Goal: Task Accomplishment & Management: Use online tool/utility

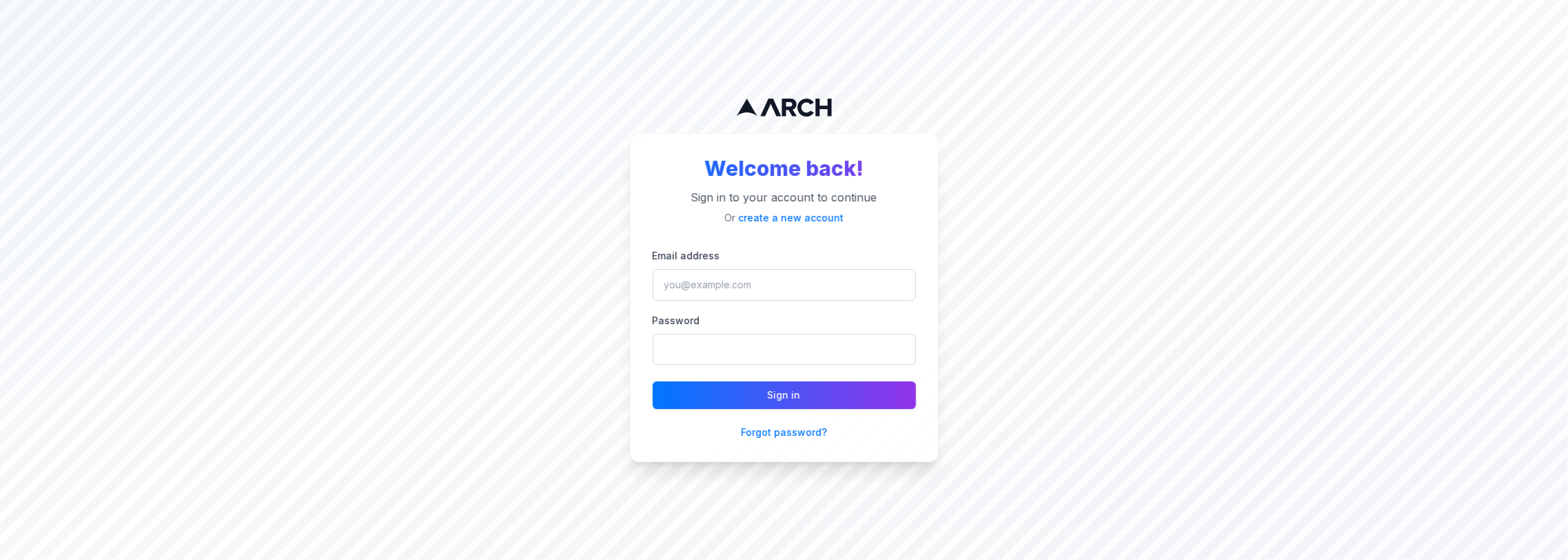
click at [801, 303] on div "Email address Password" at bounding box center [784, 306] width 264 height 118
click at [798, 289] on input "Email address" at bounding box center [784, 285] width 264 height 32
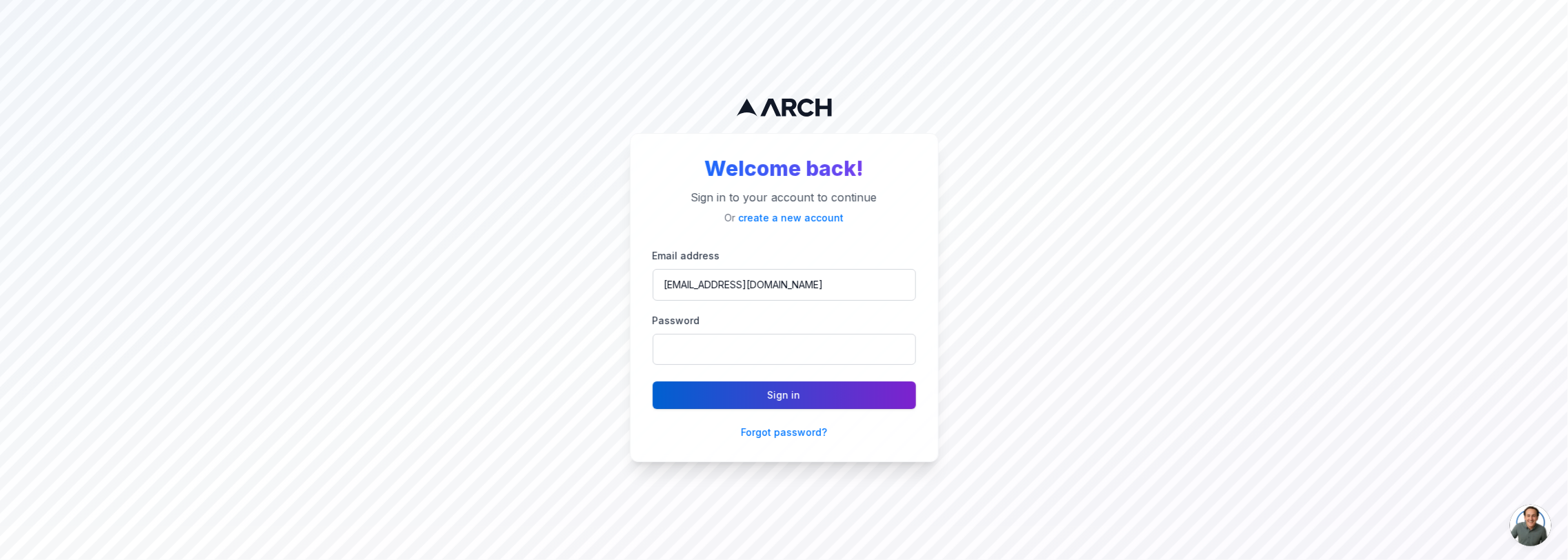
click at [794, 404] on button "Sign in" at bounding box center [784, 394] width 264 height 27
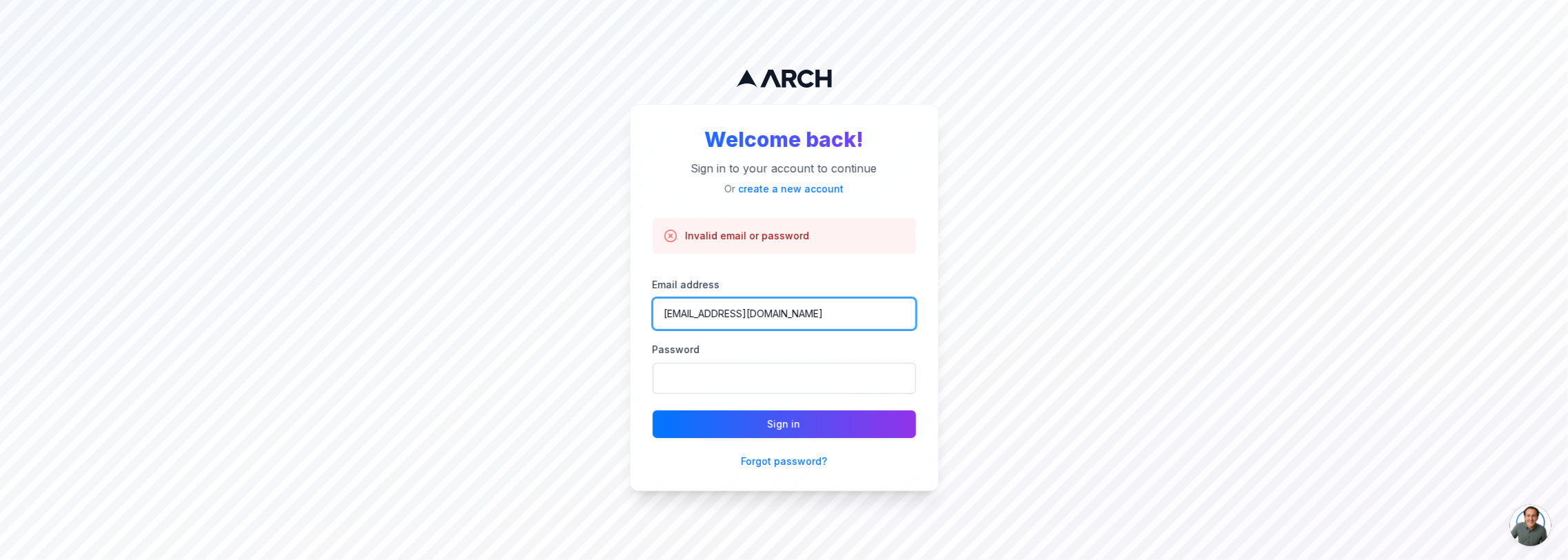
click at [691, 313] on input "sacha@getarch.com" at bounding box center [784, 313] width 264 height 32
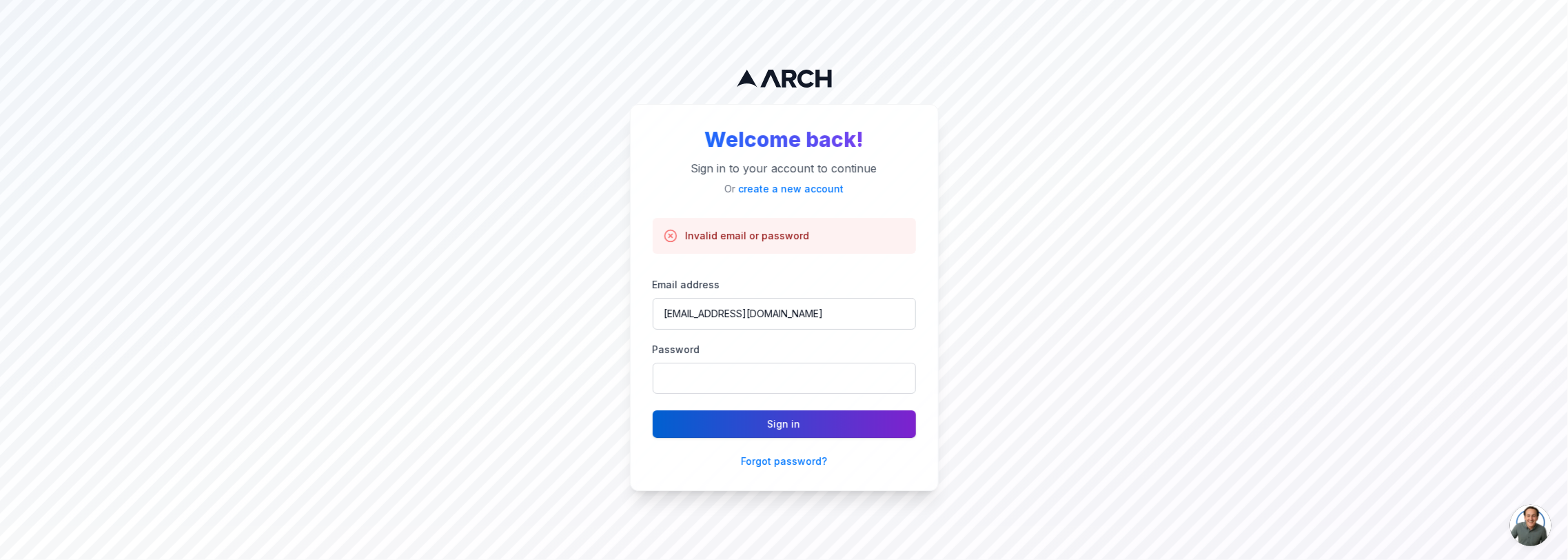
click at [803, 431] on button "Sign in" at bounding box center [784, 424] width 264 height 27
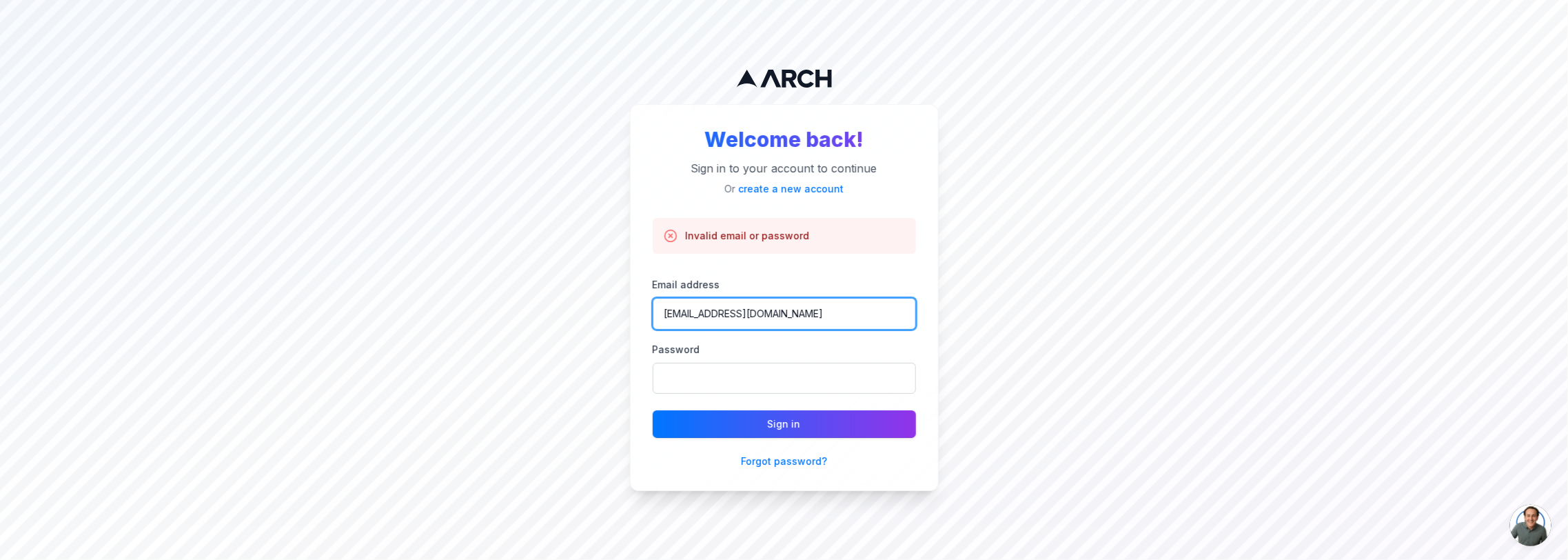
click at [690, 318] on input "admin@getarch.com" at bounding box center [784, 313] width 264 height 32
type input "a@a.com"
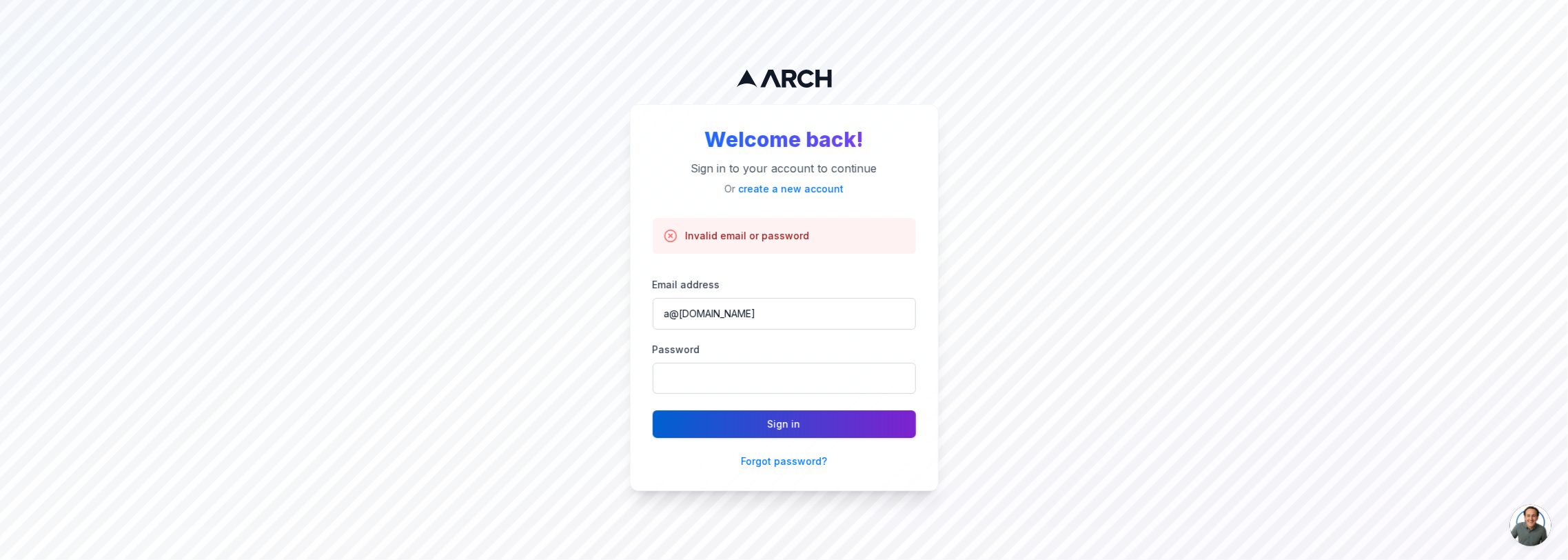
click at [783, 411] on button "Sign in" at bounding box center [784, 424] width 264 height 27
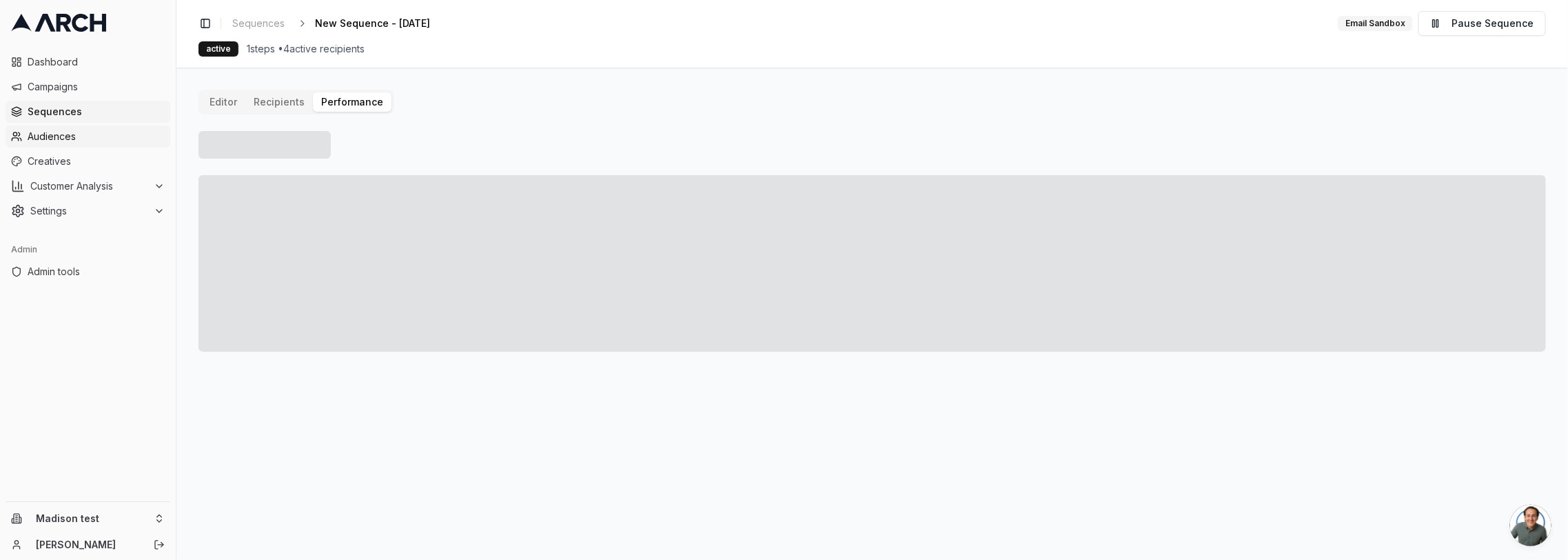
click at [63, 128] on link "Audiences" at bounding box center [88, 136] width 165 height 22
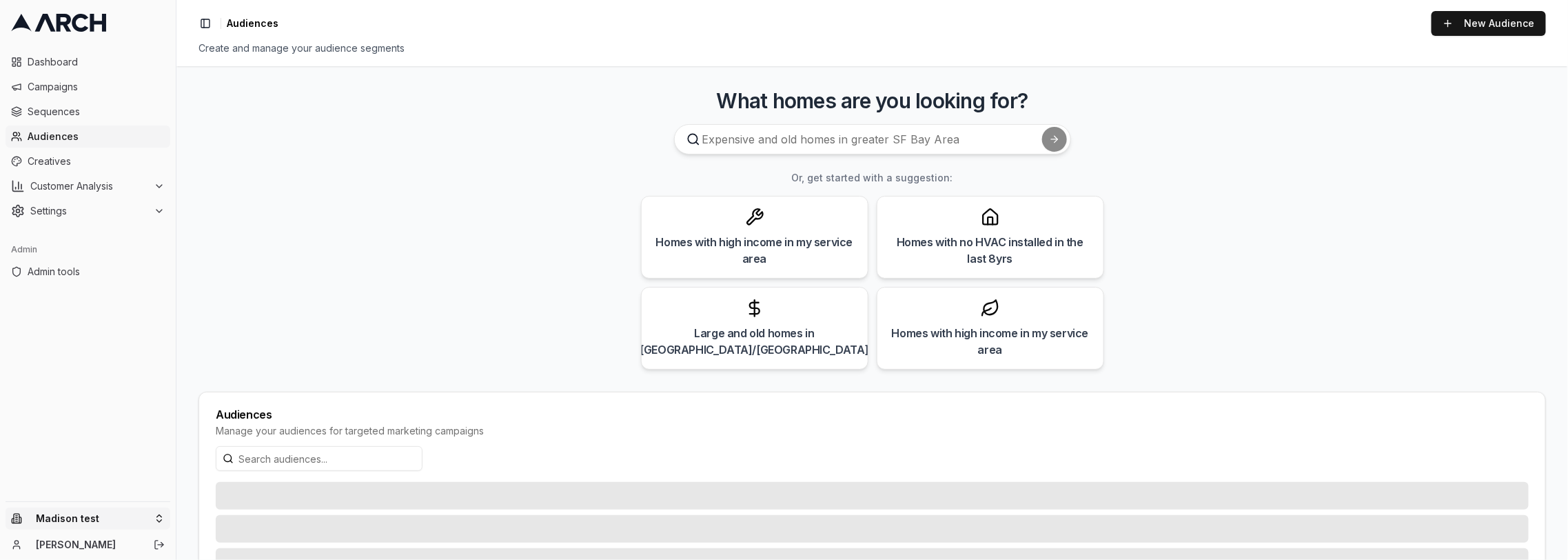
click at [133, 524] on html "Dashboard Campaigns Sequences Audiences Creatives Customer Analysis Settings Ad…" at bounding box center [784, 280] width 1568 height 560
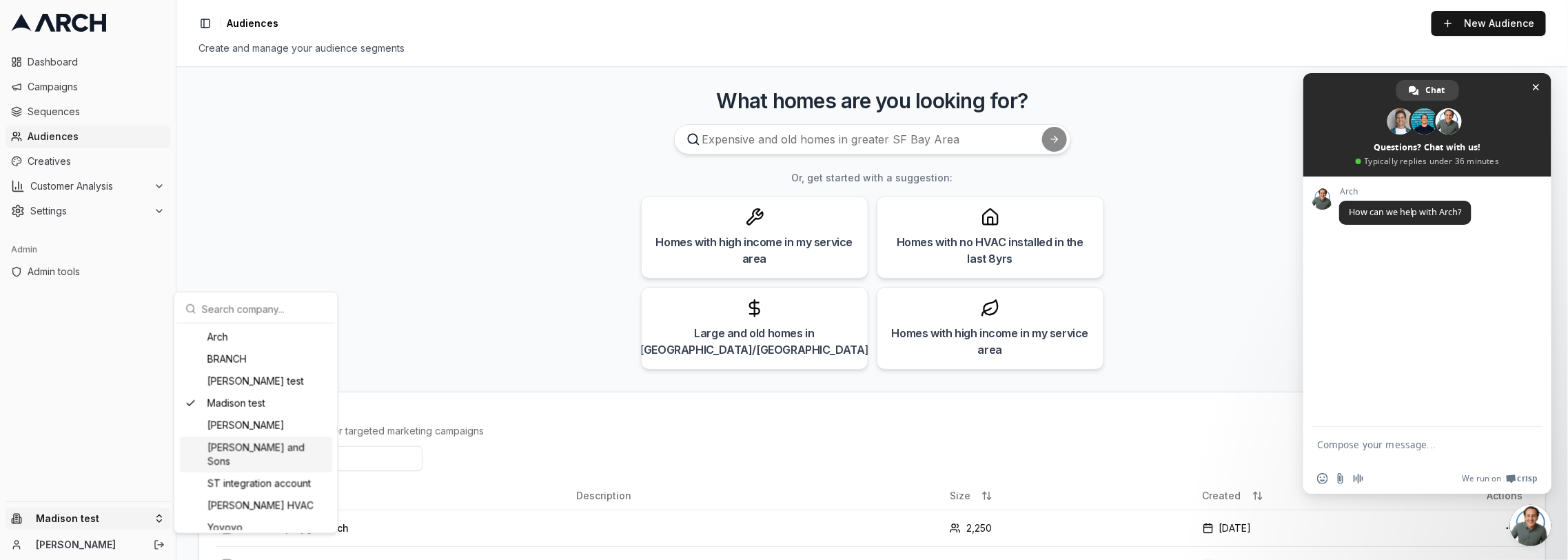
click at [284, 450] on div "[PERSON_NAME] and Sons" at bounding box center [256, 454] width 152 height 36
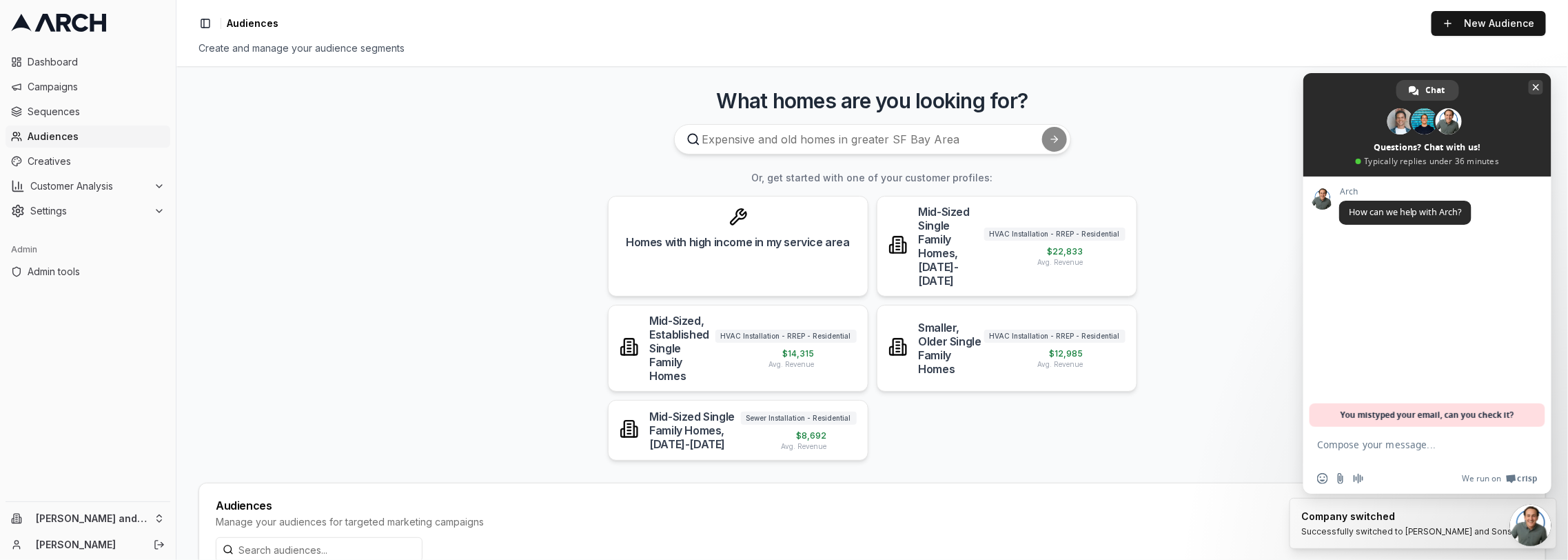
click at [1535, 87] on span "Close chat" at bounding box center [1536, 87] width 7 height 7
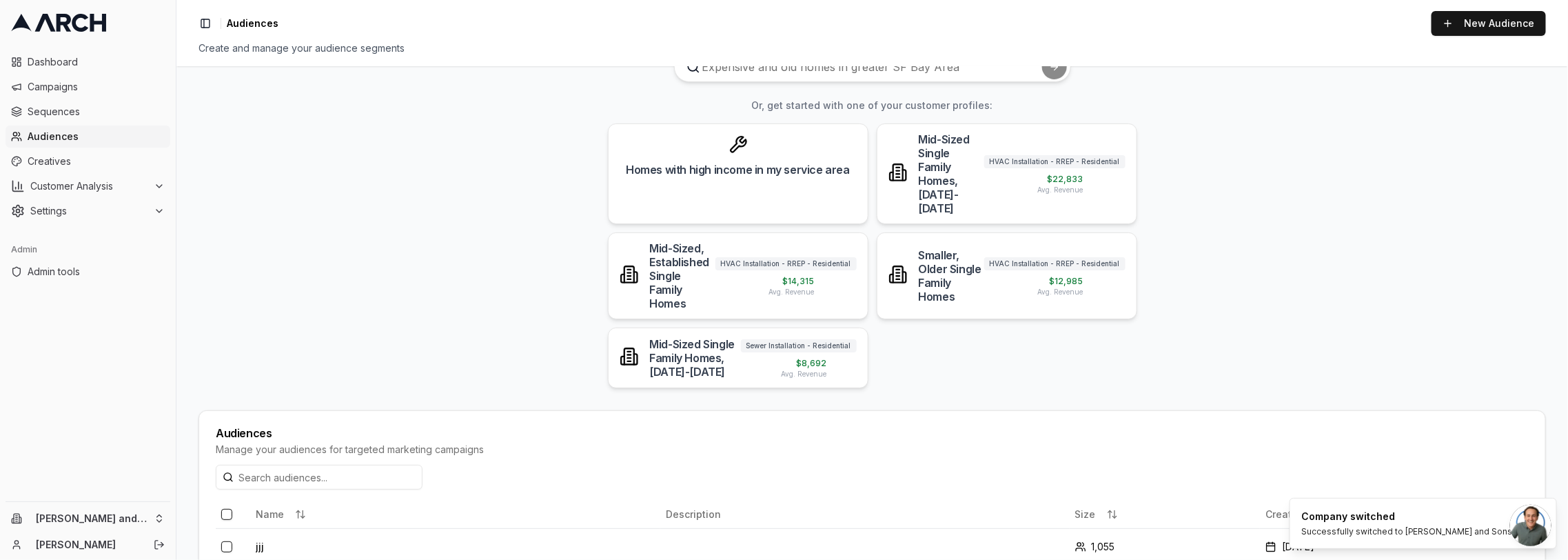
scroll to position [82, 0]
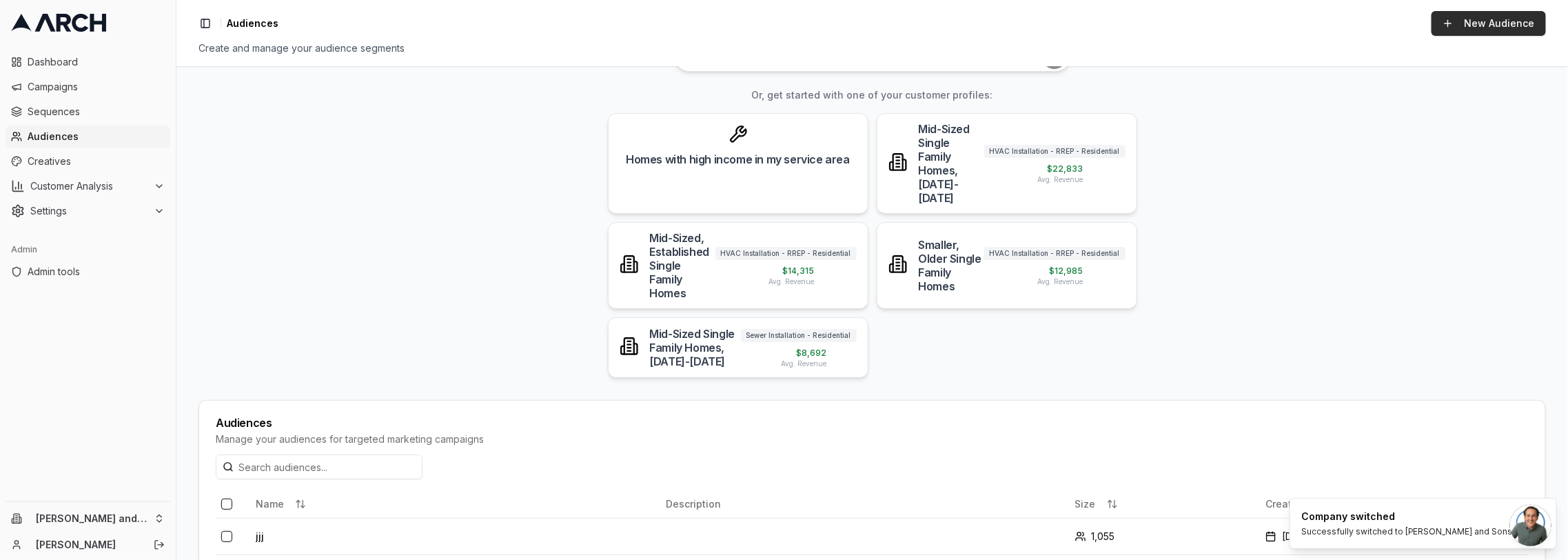
click at [1444, 33] on link "New Audience" at bounding box center [1489, 23] width 114 height 25
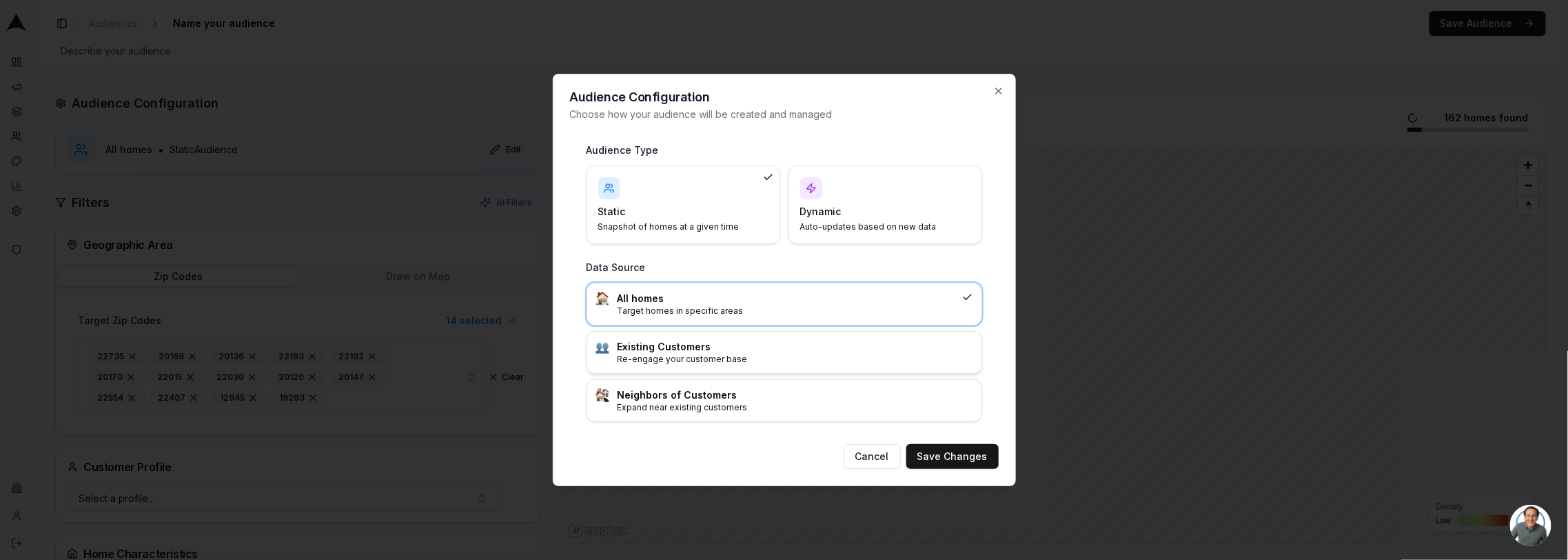
click at [716, 349] on h3 "Existing Customers" at bounding box center [794, 347] width 355 height 14
click at [983, 457] on button "Save Changes" at bounding box center [952, 457] width 93 height 25
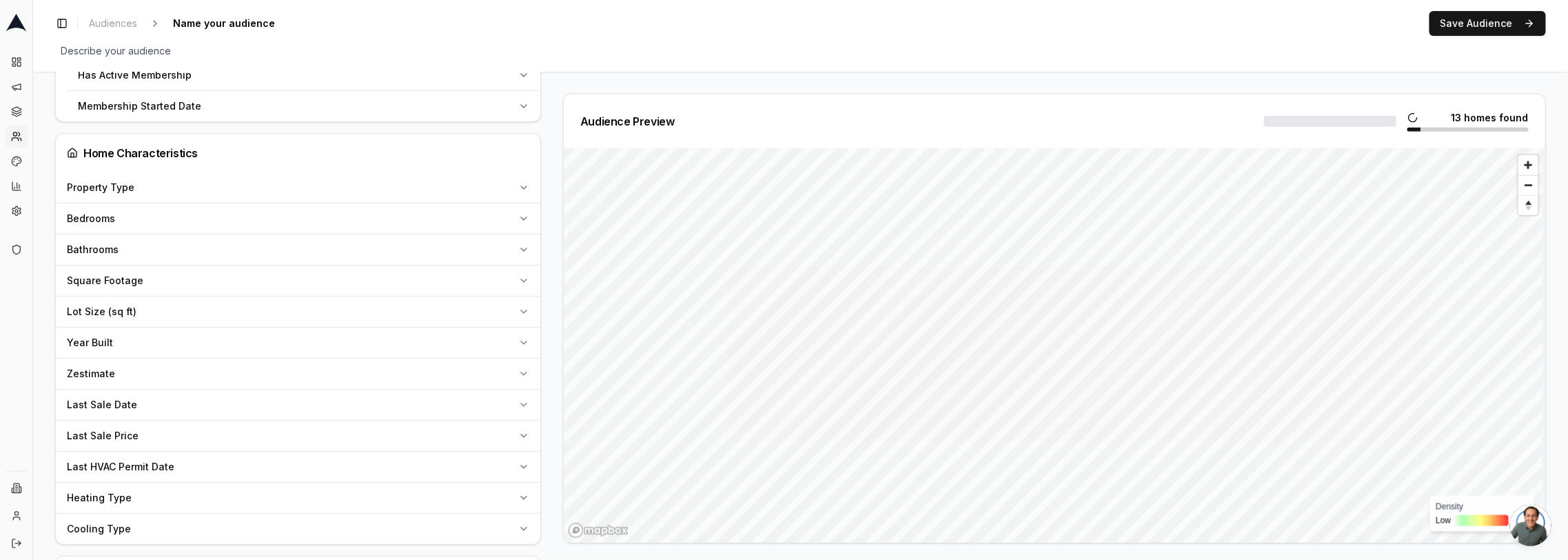
scroll to position [841, 0]
click at [135, 366] on div "Zestimate" at bounding box center [290, 373] width 446 height 14
click at [222, 396] on input "number" at bounding box center [236, 405] width 100 height 25
type input "10000000"
